Goal: Information Seeking & Learning: Learn about a topic

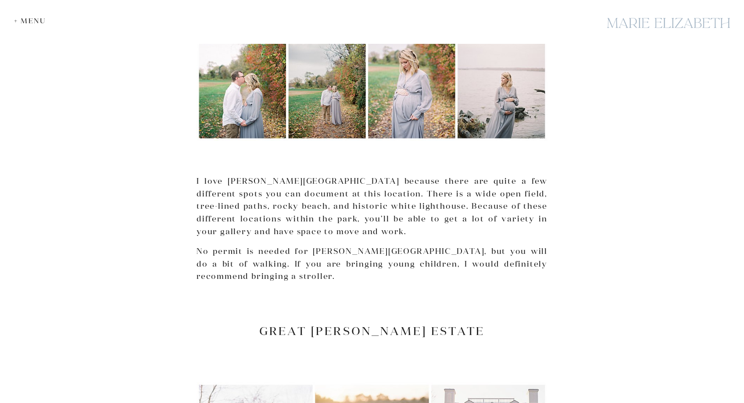
scroll to position [2411, 0]
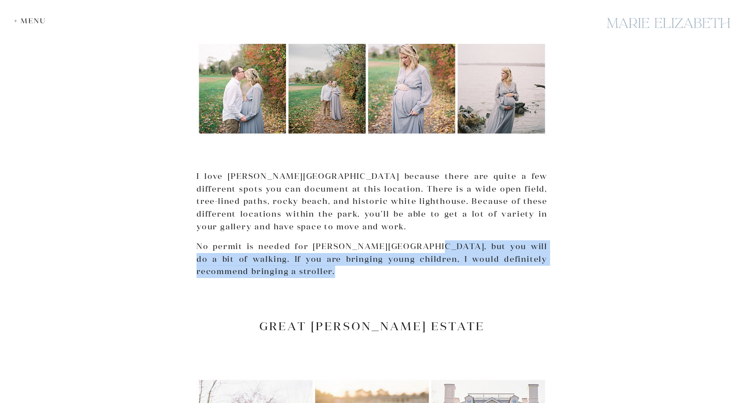
drag, startPoint x: 405, startPoint y: 212, endPoint x: 411, endPoint y: 231, distance: 20.1
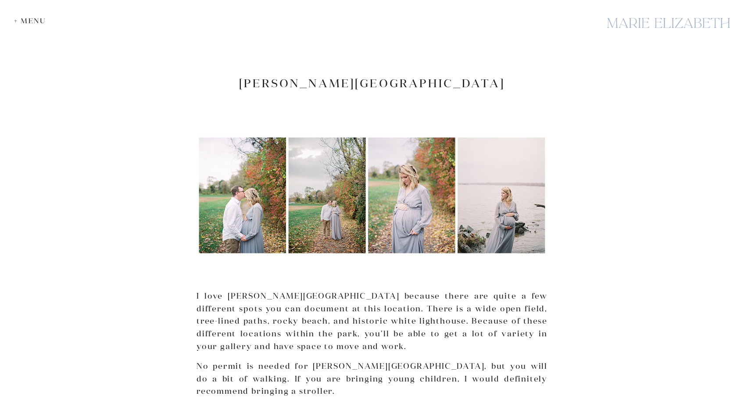
scroll to position [2148, 0]
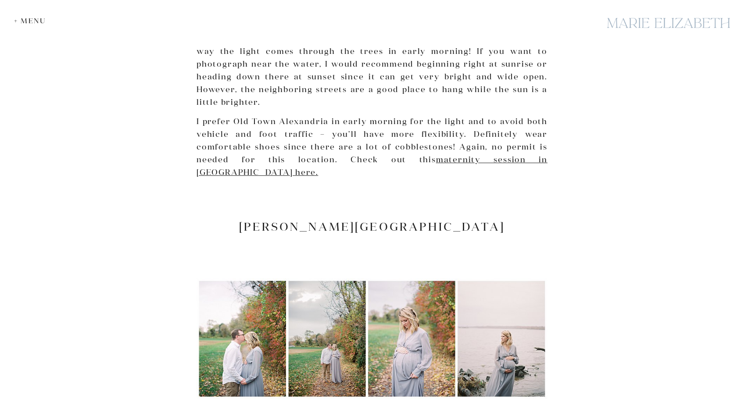
click at [422, 220] on h2 "[PERSON_NAME][GEOGRAPHIC_DATA]" at bounding box center [371, 227] width 351 height 14
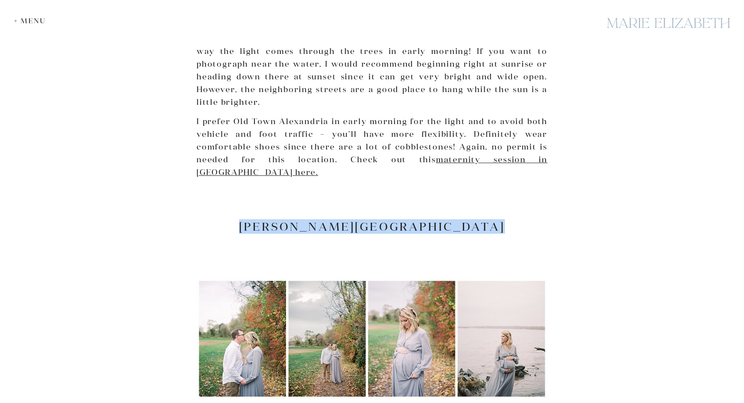
click at [422, 220] on h2 "[PERSON_NAME][GEOGRAPHIC_DATA]" at bounding box center [371, 227] width 351 height 14
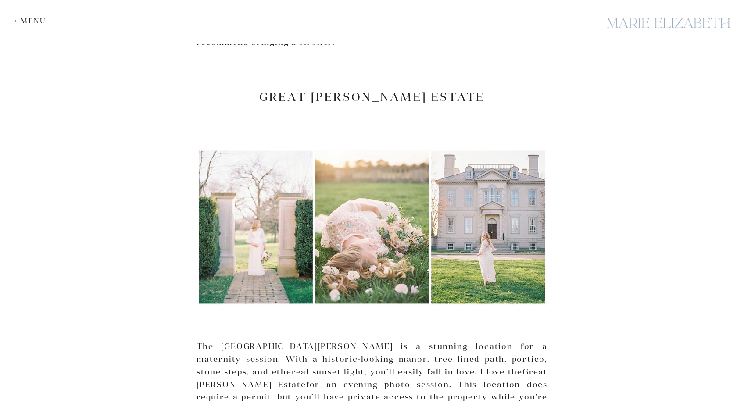
scroll to position [2806, 0]
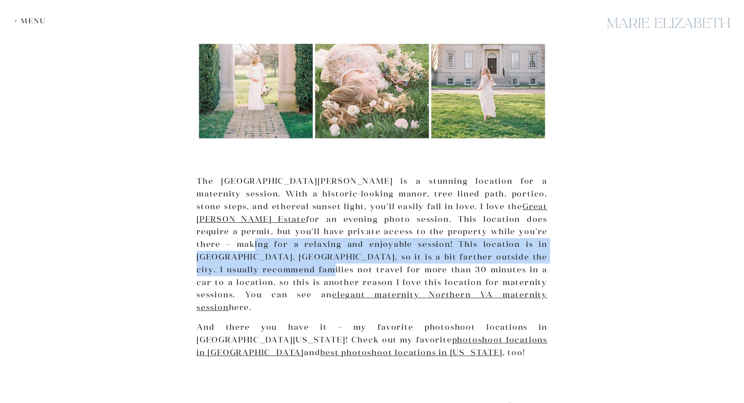
drag, startPoint x: 443, startPoint y: 196, endPoint x: 441, endPoint y: 209, distance: 12.8
click at [441, 209] on p "The [GEOGRAPHIC_DATA][PERSON_NAME] is a stunning location for a maternity sessi…" at bounding box center [371, 244] width 351 height 139
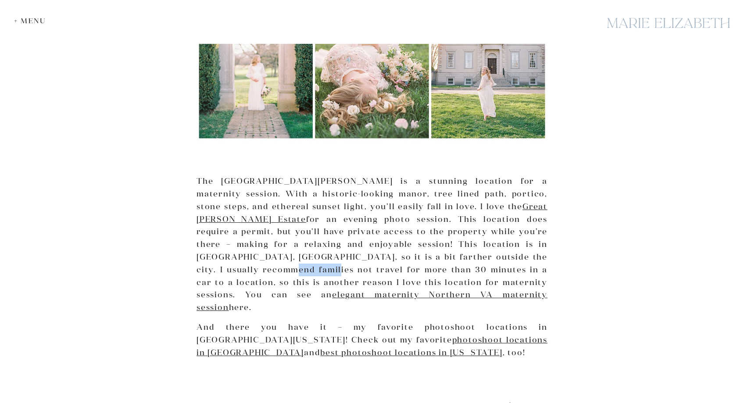
drag, startPoint x: 441, startPoint y: 209, endPoint x: 411, endPoint y: 201, distance: 31.3
click at [411, 201] on p "The [GEOGRAPHIC_DATA][PERSON_NAME] is a stunning location for a maternity sessi…" at bounding box center [371, 244] width 351 height 139
drag, startPoint x: 411, startPoint y: 201, endPoint x: 405, endPoint y: 195, distance: 8.1
click at [405, 195] on p "The [GEOGRAPHIC_DATA][PERSON_NAME] is a stunning location for a maternity sessi…" at bounding box center [371, 244] width 351 height 139
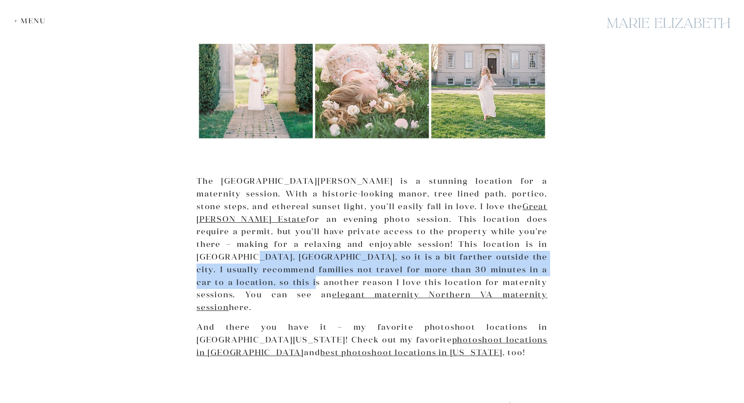
drag, startPoint x: 405, startPoint y: 195, endPoint x: 418, endPoint y: 224, distance: 31.2
click at [418, 224] on p "The [GEOGRAPHIC_DATA][PERSON_NAME] is a stunning location for a maternity sessi…" at bounding box center [371, 244] width 351 height 139
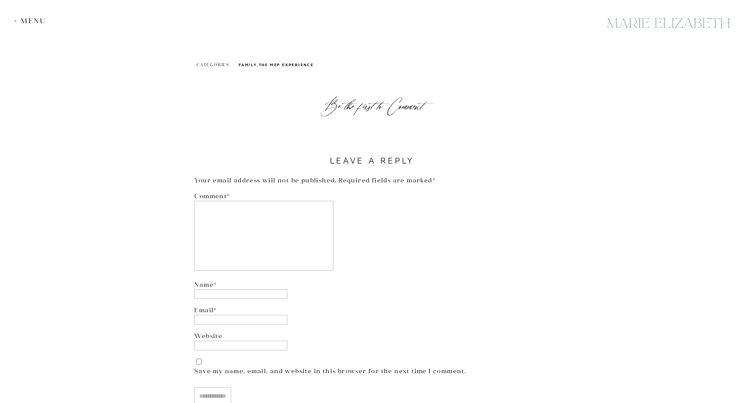
scroll to position [4170, 0]
